Goal: Find specific page/section

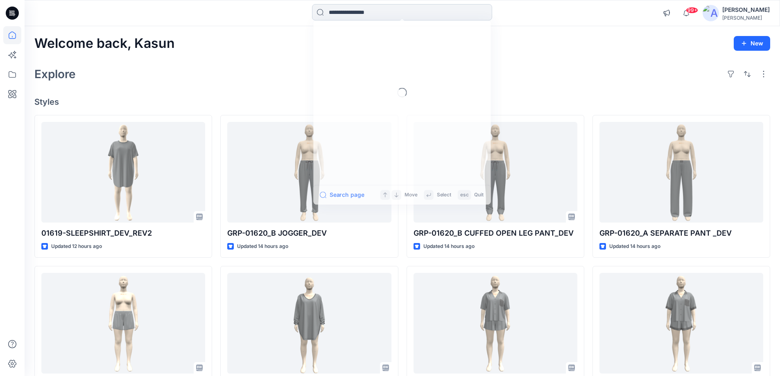
click at [342, 16] on input at bounding box center [402, 12] width 180 height 16
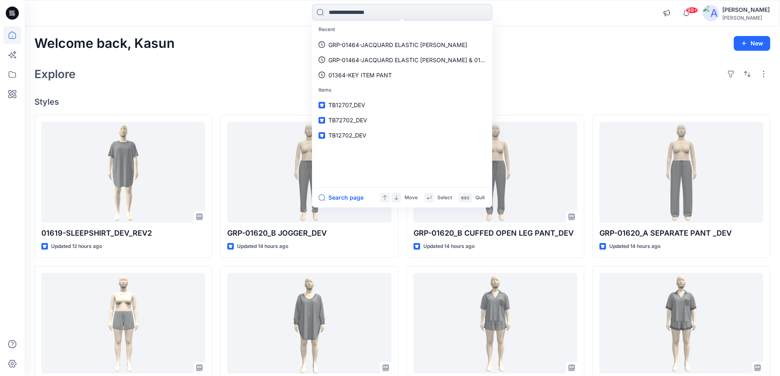
click at [361, 11] on input at bounding box center [402, 12] width 180 height 16
paste input "********"
type input "********"
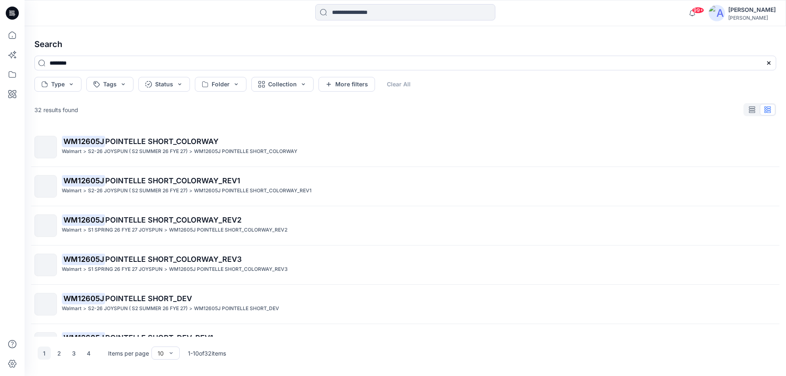
click at [140, 51] on h4 "Search" at bounding box center [405, 44] width 755 height 23
click at [9, 7] on icon at bounding box center [12, 13] width 13 height 13
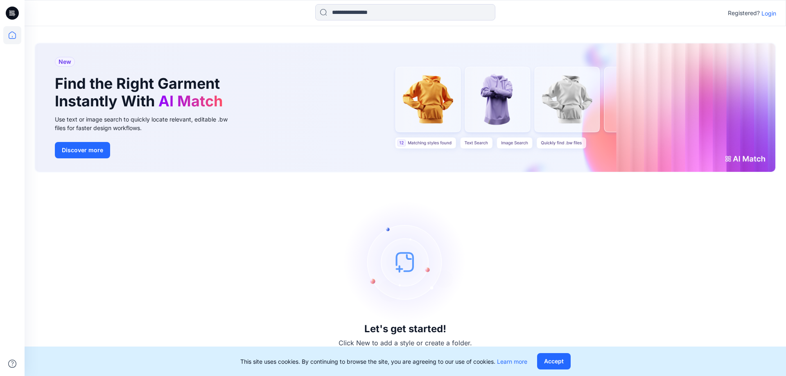
click at [770, 5] on div "Registered? Login" at bounding box center [405, 13] width 761 height 18
click at [771, 10] on p "Login" at bounding box center [768, 13] width 15 height 9
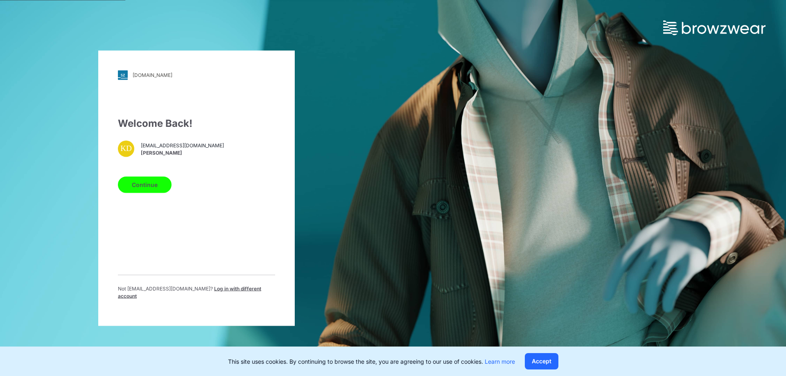
click at [138, 187] on button "Continue" at bounding box center [145, 184] width 54 height 16
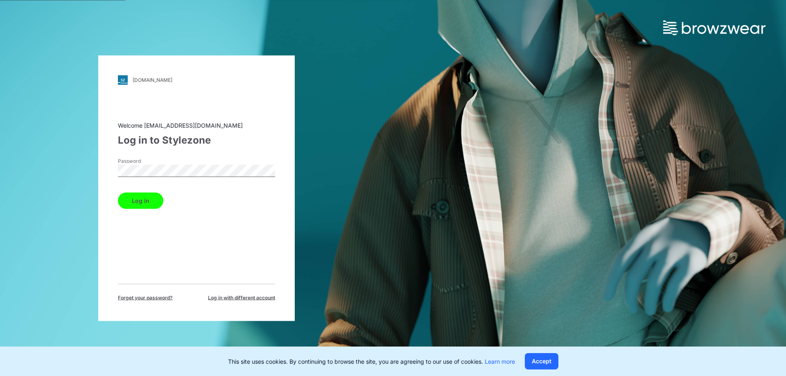
click at [153, 197] on button "Log in" at bounding box center [140, 200] width 45 height 16
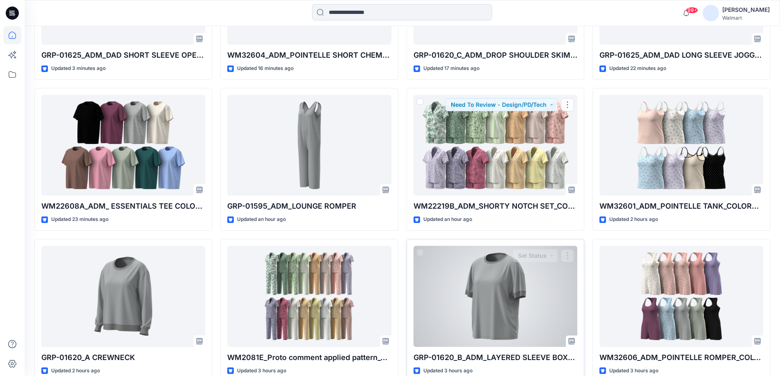
scroll to position [368, 0]
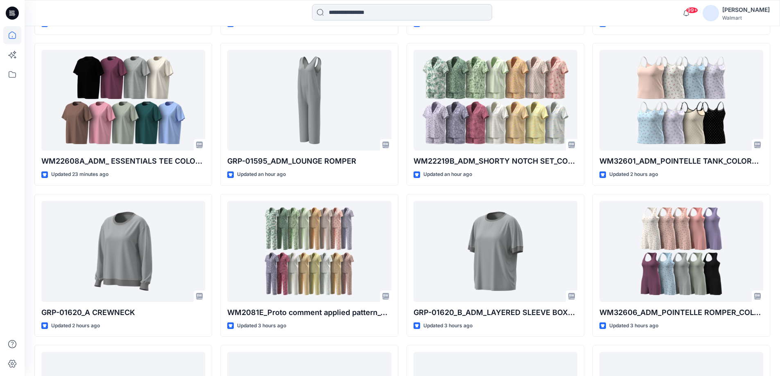
click at [364, 8] on input at bounding box center [402, 12] width 180 height 16
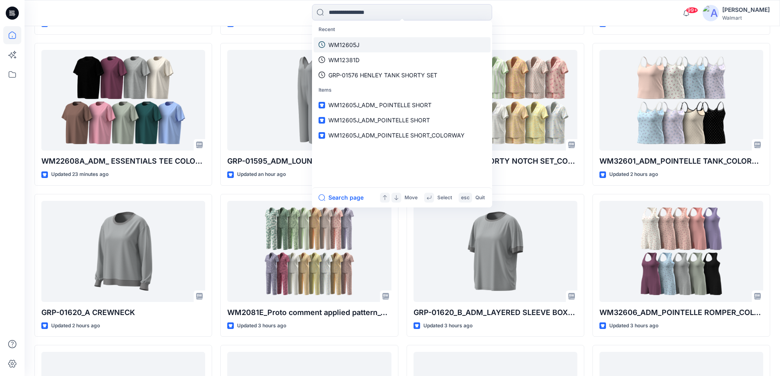
click at [353, 41] on p "WM12605J" at bounding box center [343, 45] width 31 height 9
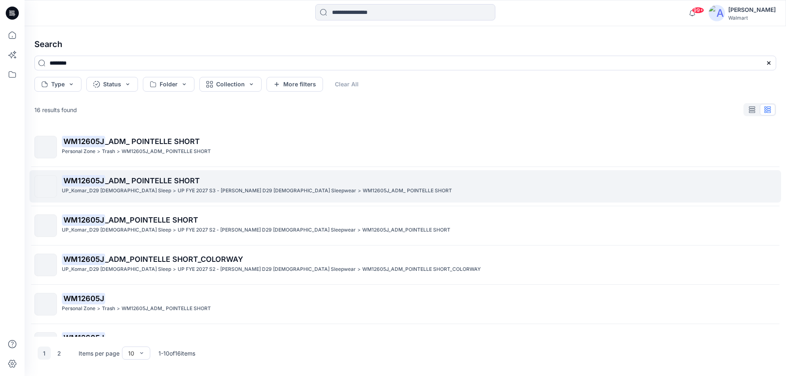
click at [155, 180] on span "_ADM_ POINTELLE SHORT" at bounding box center [152, 180] width 95 height 9
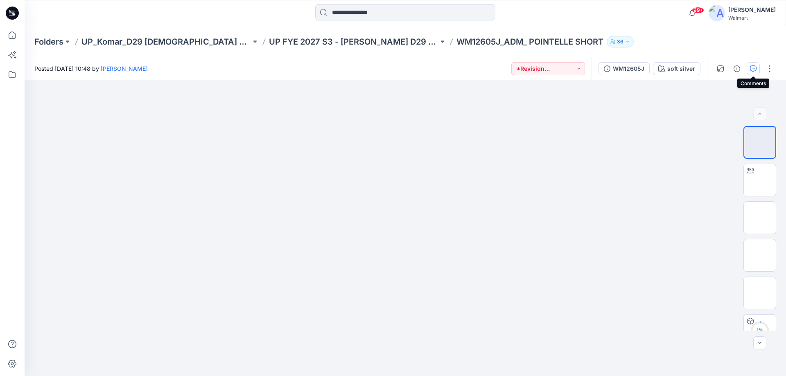
click at [756, 72] on button "button" at bounding box center [752, 68] width 13 height 13
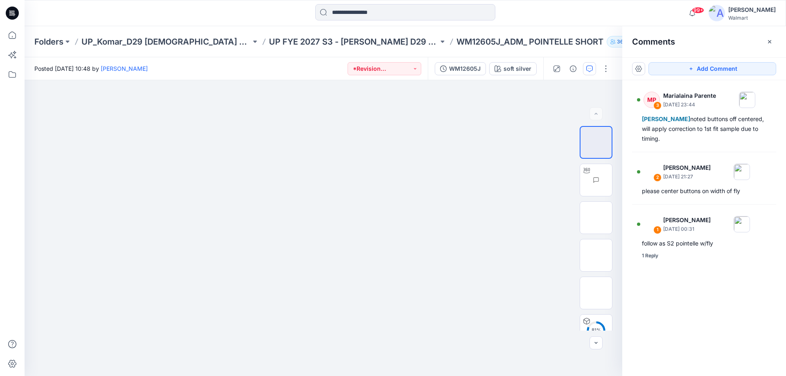
click at [456, 41] on p "WM12605J_ADM_ POINTELLE SHORT" at bounding box center [529, 41] width 147 height 11
drag, startPoint x: 549, startPoint y: 43, endPoint x: 403, endPoint y: 44, distance: 146.1
click at [456, 44] on p "WM12605J_ADM_ POINTELLE SHORT" at bounding box center [529, 41] width 147 height 11
copy p "WM12605J_ADM_ POINTELLE SHORT"
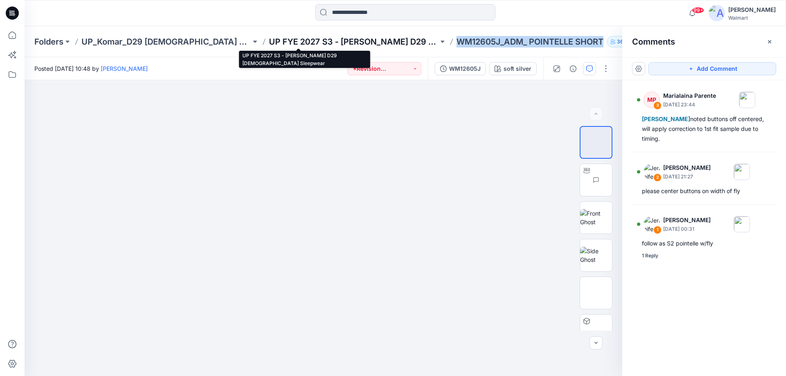
click at [298, 39] on p "UP FYE 2027 S3 - Komar D29 Ladies Sleepwear" at bounding box center [353, 41] width 169 height 11
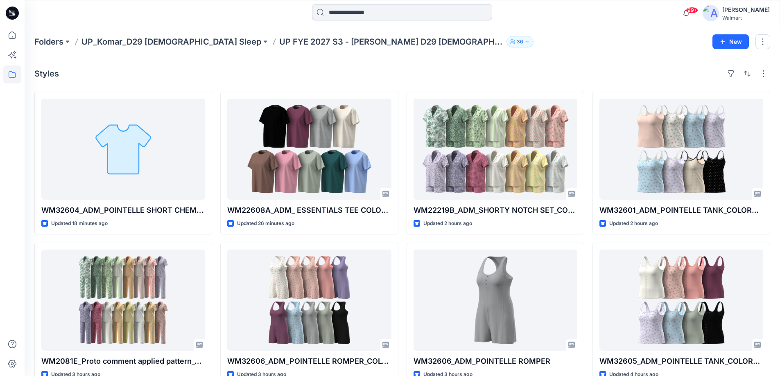
click at [341, 12] on input at bounding box center [402, 12] width 180 height 16
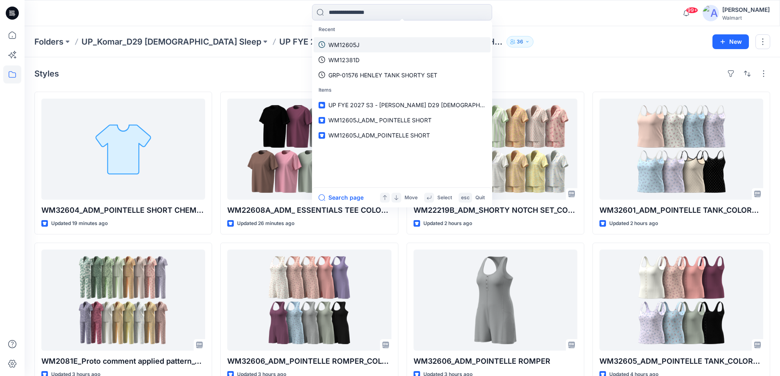
click at [351, 43] on p "WM12605J" at bounding box center [343, 45] width 31 height 9
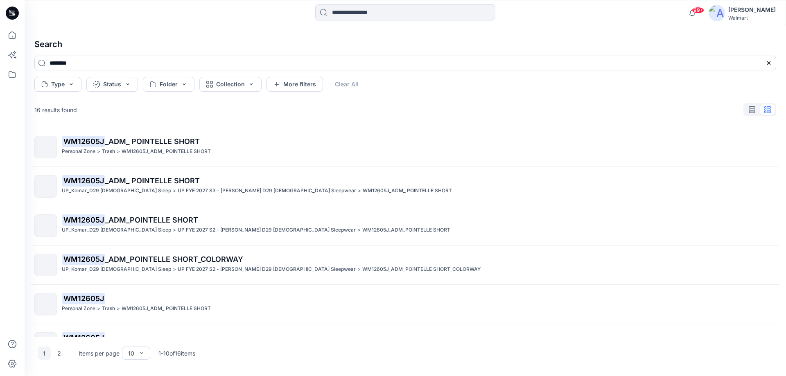
click at [17, 9] on icon at bounding box center [12, 13] width 13 height 13
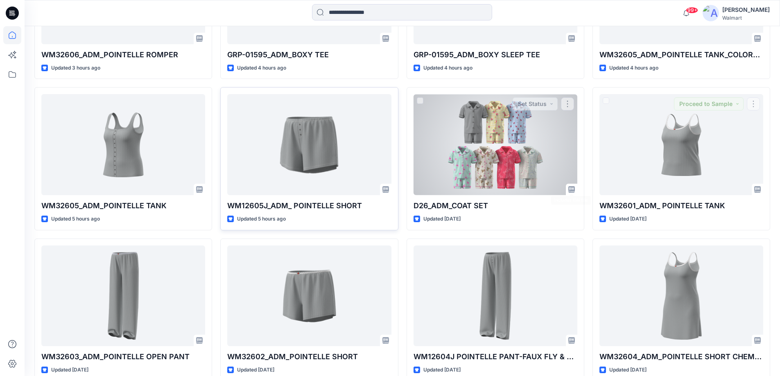
scroll to position [778, 0]
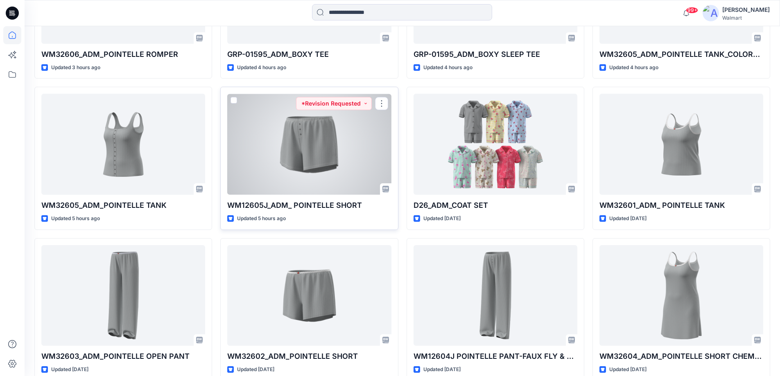
click at [314, 153] on div at bounding box center [309, 144] width 164 height 101
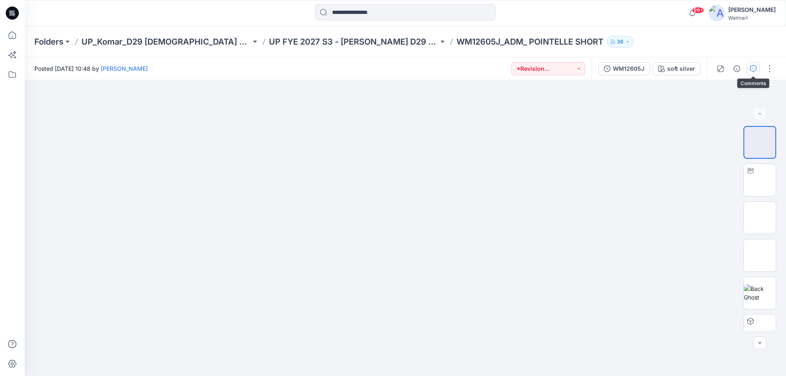
click at [756, 71] on button "button" at bounding box center [752, 68] width 13 height 13
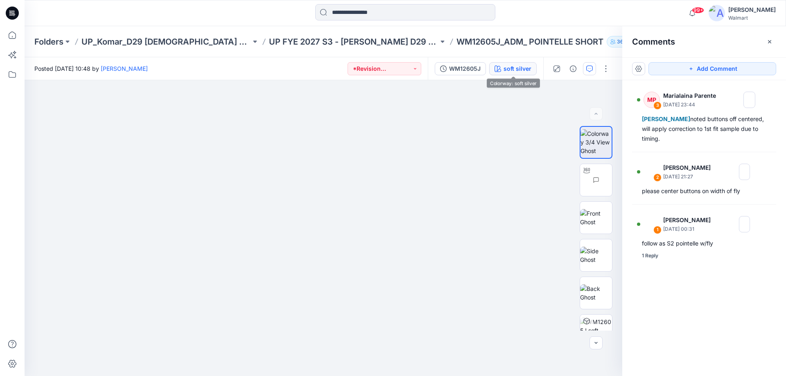
click at [519, 62] on button "soft silver" at bounding box center [512, 68] width 47 height 13
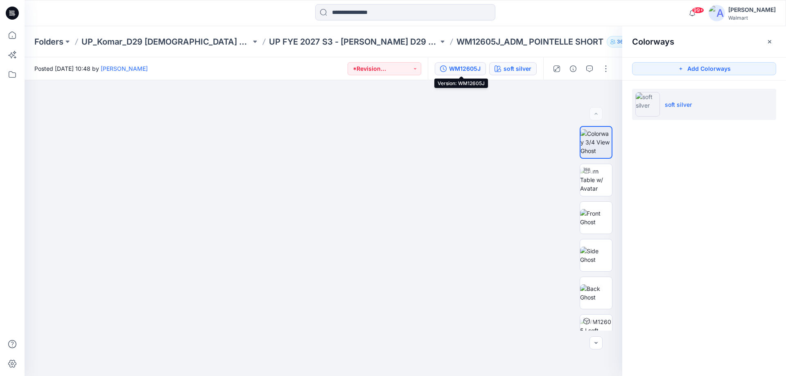
click at [473, 69] on div "WM12605J" at bounding box center [465, 68] width 32 height 9
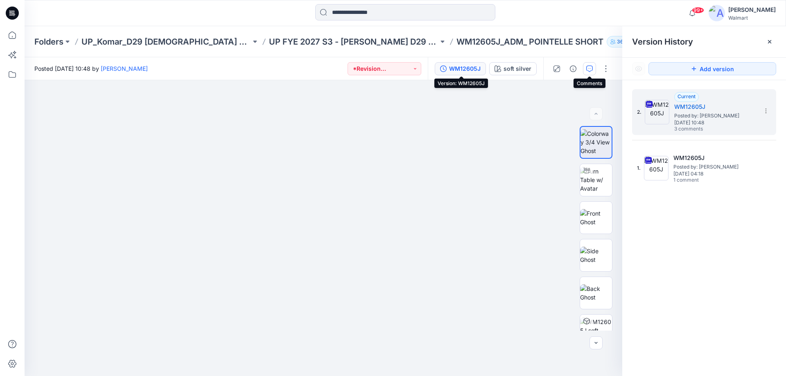
click at [590, 65] on icon "button" at bounding box center [589, 68] width 7 height 7
